Goal: Information Seeking & Learning: Check status

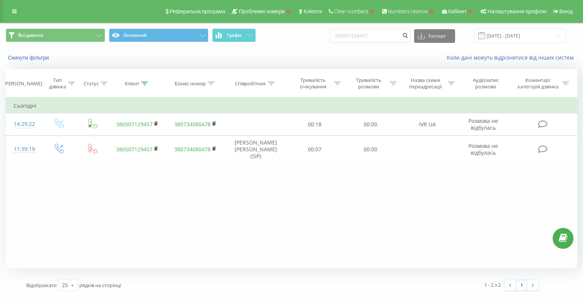
click at [293, 36] on div "Всі дзвінки Основний Графік 380507129457 Експорт .csv .xls .xlsx 21.05.2025 - 2…" at bounding box center [292, 35] width 572 height 15
type input "380662182188"
click at [408, 36] on icon "submit" at bounding box center [405, 34] width 6 height 5
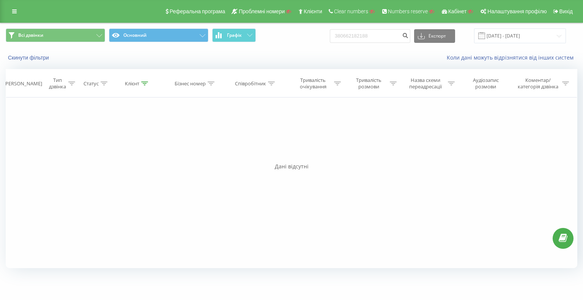
click at [276, 62] on div "Скинути фільтри Коли дані можуть відрізнятися вiд інших систем" at bounding box center [291, 58] width 582 height 18
click at [288, 31] on div "Всі дзвінки Основний Графік 380662182188 Експорт .csv .xls .xlsx [DATE] - [DATE]" at bounding box center [292, 35] width 572 height 15
